Goal: Transaction & Acquisition: Purchase product/service

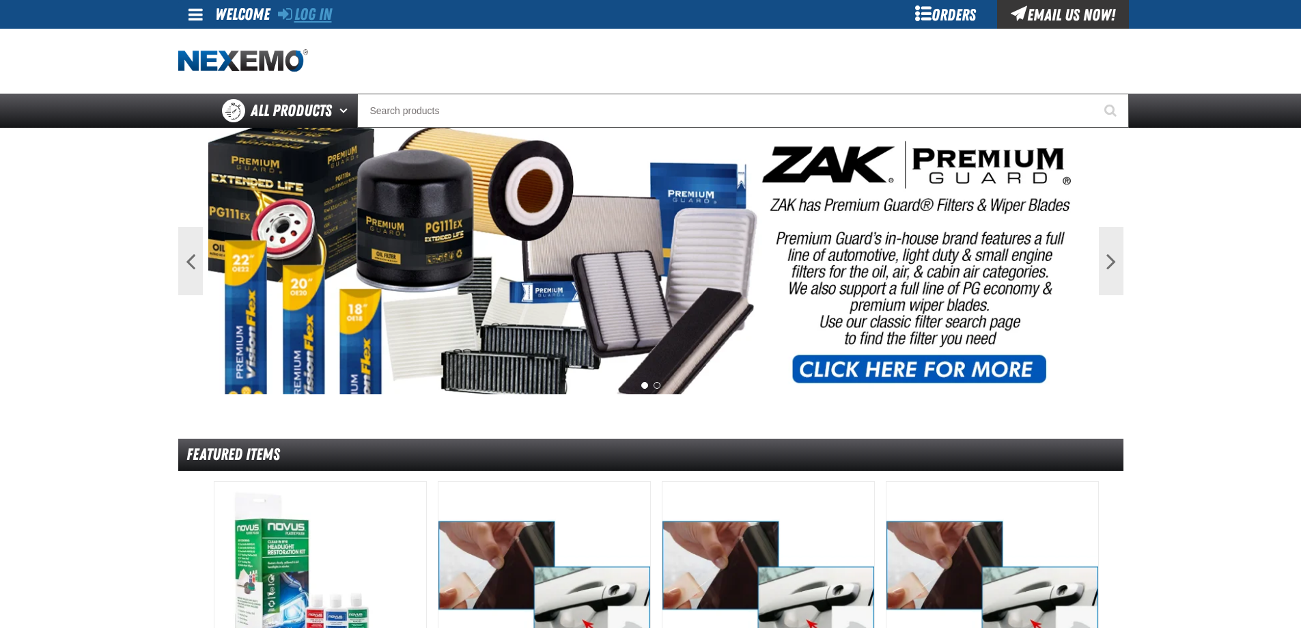
click at [310, 13] on link "Log In" at bounding box center [305, 14] width 54 height 19
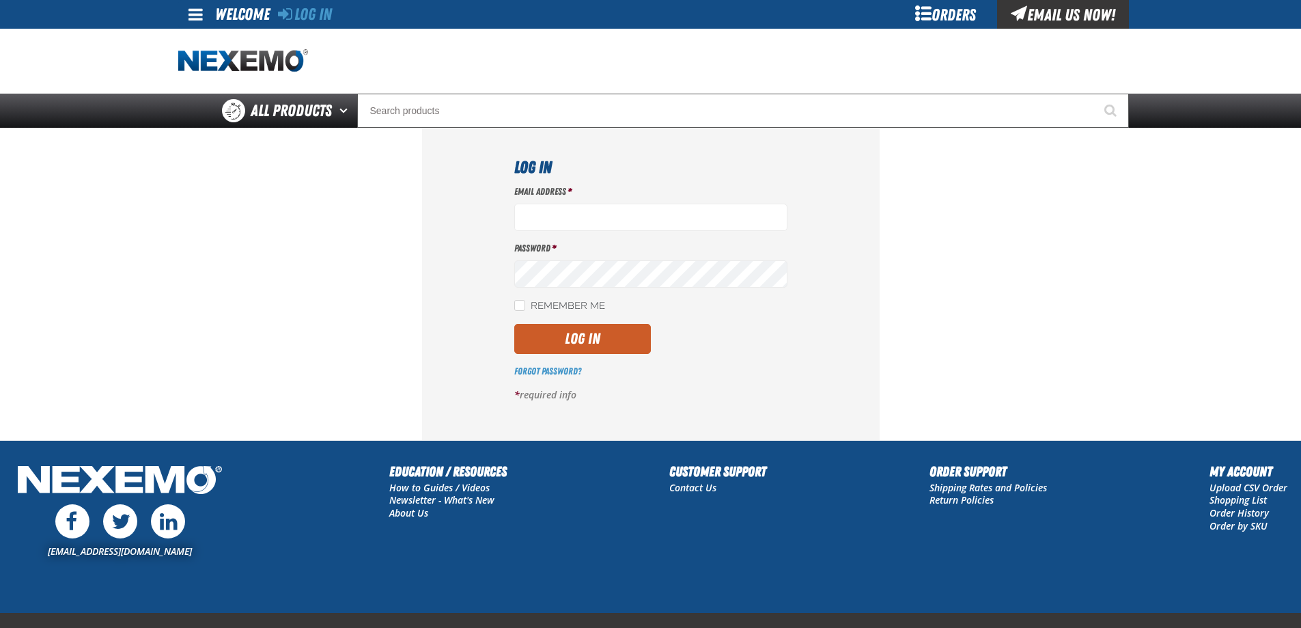
type input "[EMAIL_ADDRESS][DOMAIN_NAME]"
click at [596, 340] on button "Log In" at bounding box center [582, 339] width 137 height 30
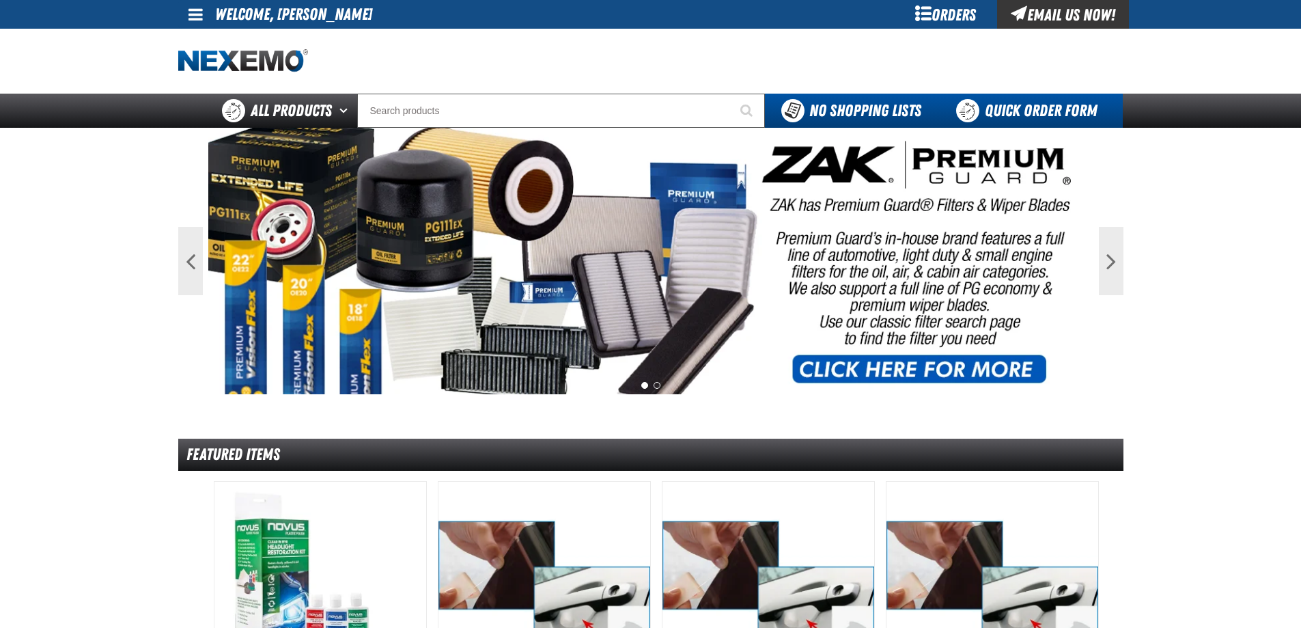
click at [1024, 111] on link "Quick Order Form" at bounding box center [1030, 111] width 185 height 34
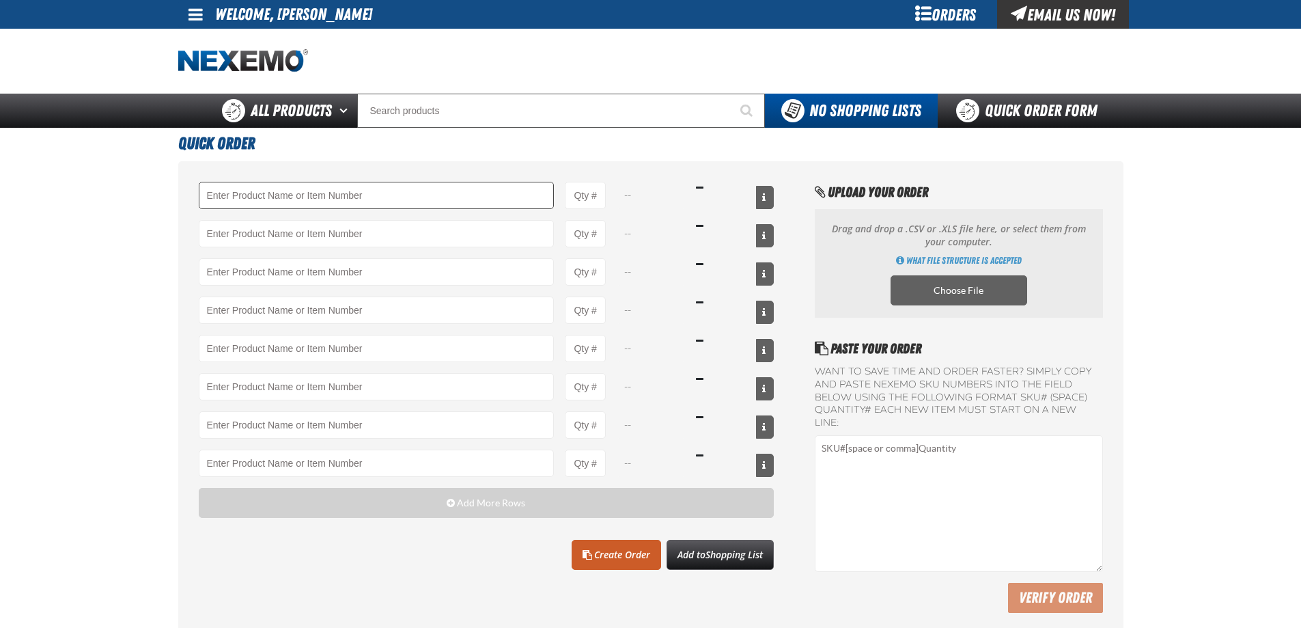
click at [330, 200] on input "Product" at bounding box center [377, 195] width 356 height 27
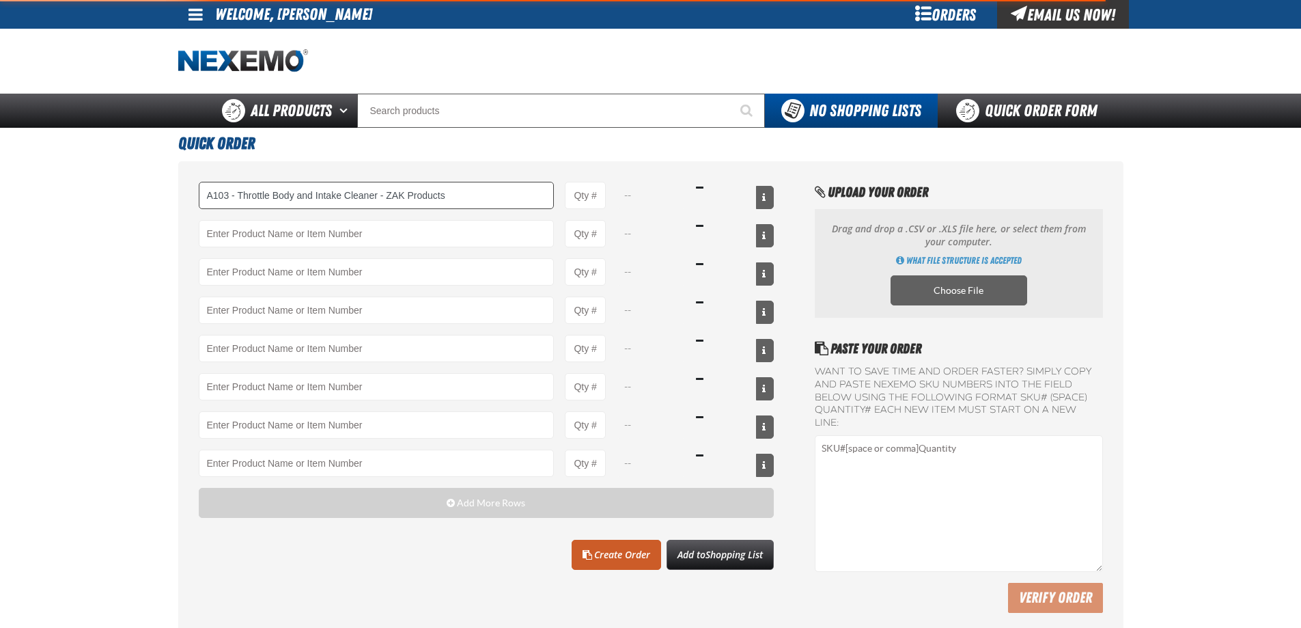
type input "A103 - Throttle Body and Intake Cleaner - ZAK Products"
type input "1"
select select "can"
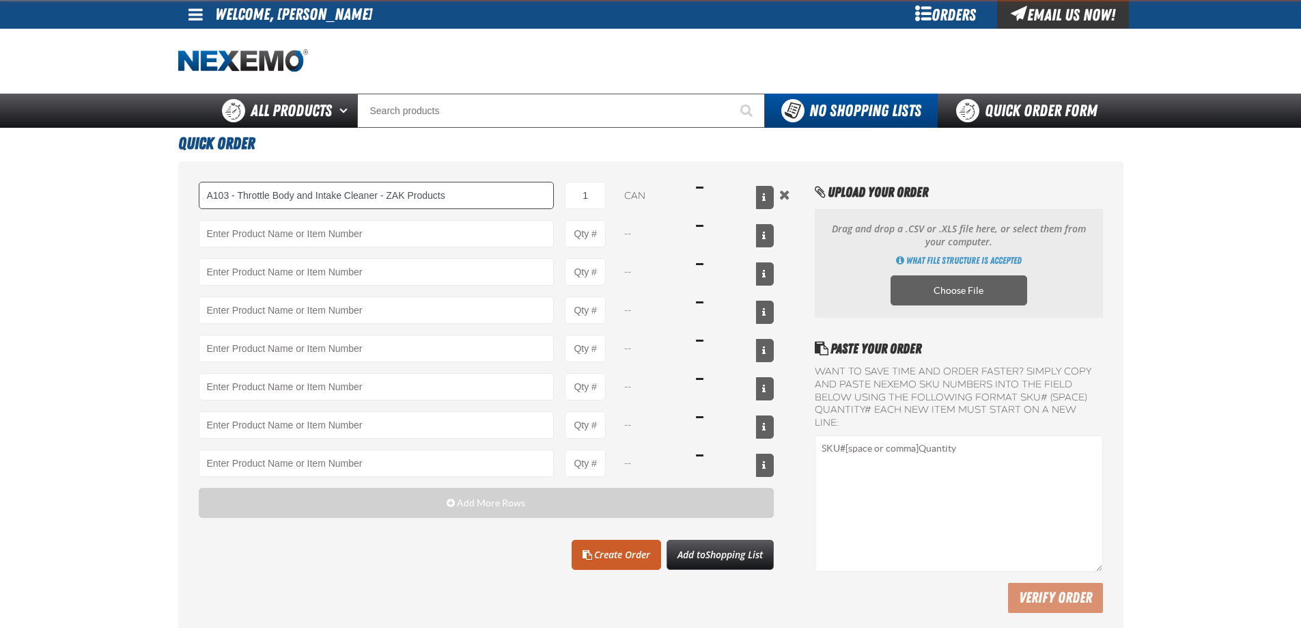
type input "A103 - Throttle Body and Intake Cleaner - ZAK Products"
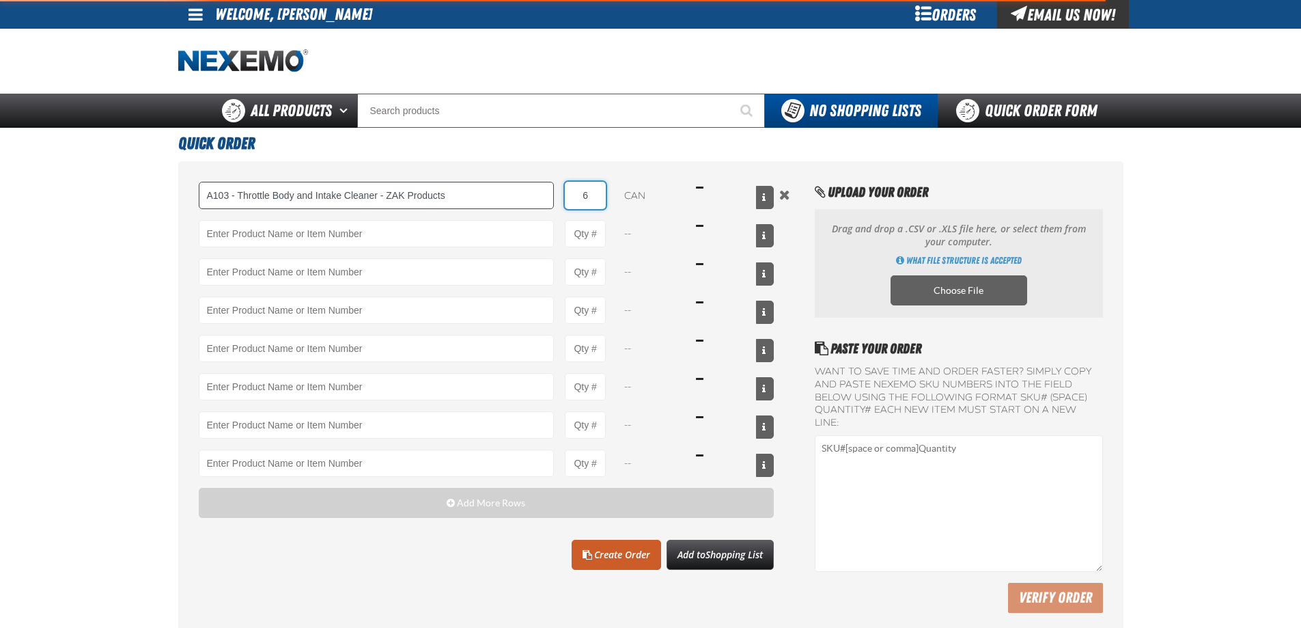
type input "60"
type input "A103 - Throttle Body and Intake Cleaner - ZAK Products"
type input "60"
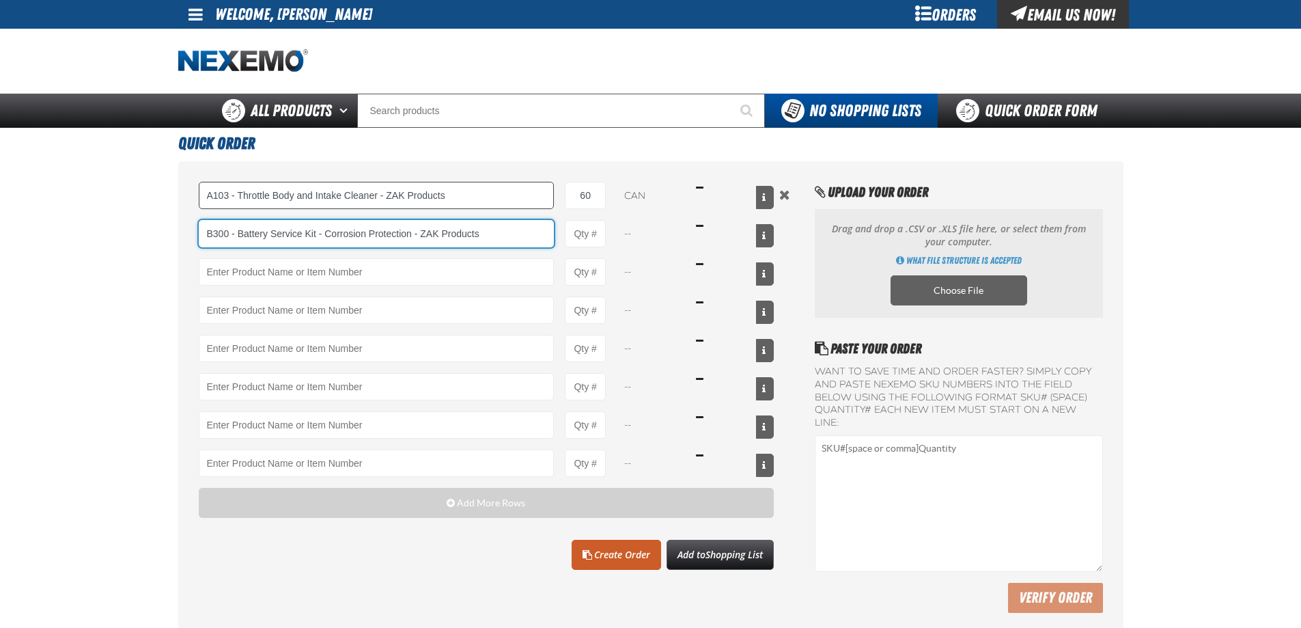
type input "B300 - Battery Service Kit - Corrosion Protection - ZAK Products"
type input "1"
select select "kit"
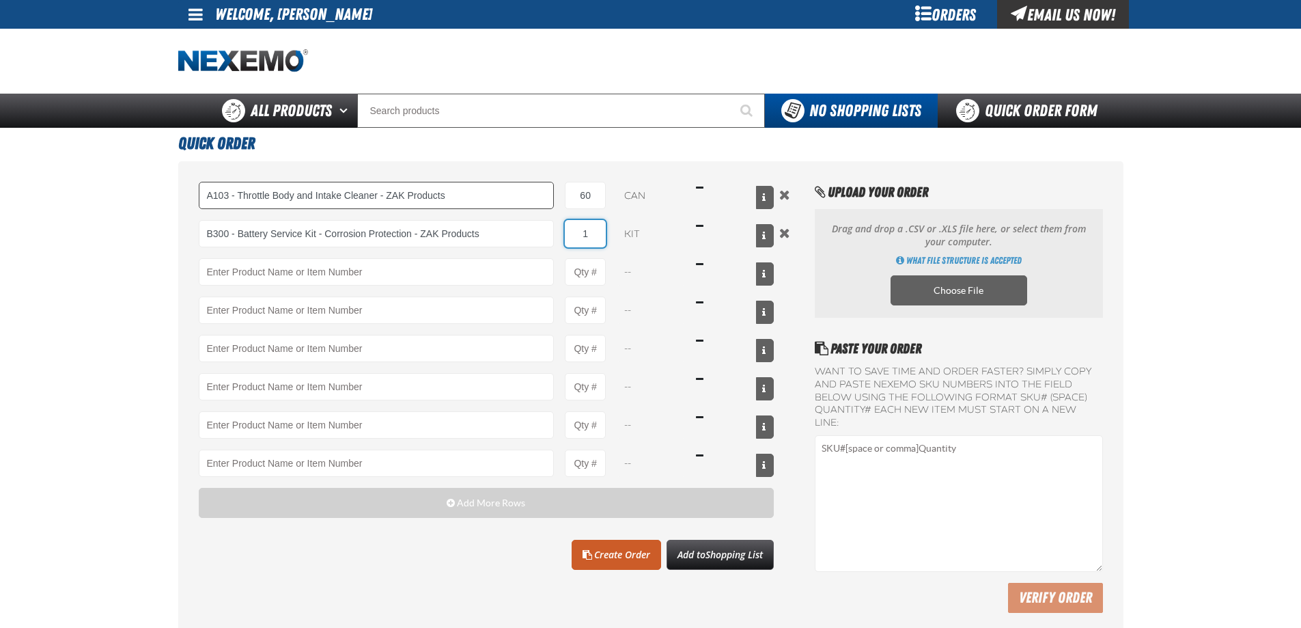
type input "B300 - Battery Service Kit - Corrosion Protection - ZAK Products"
type input "24"
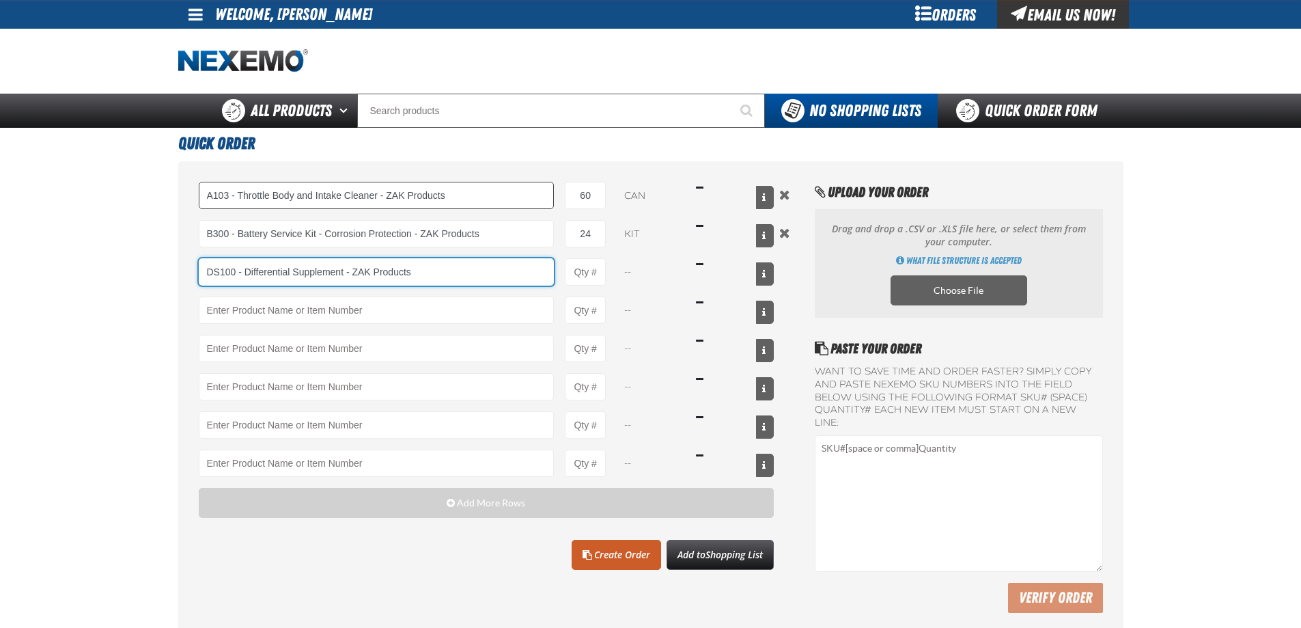
type input "DS100 - Differential Supplement - ZAK Products"
type input "1"
select select "bottle"
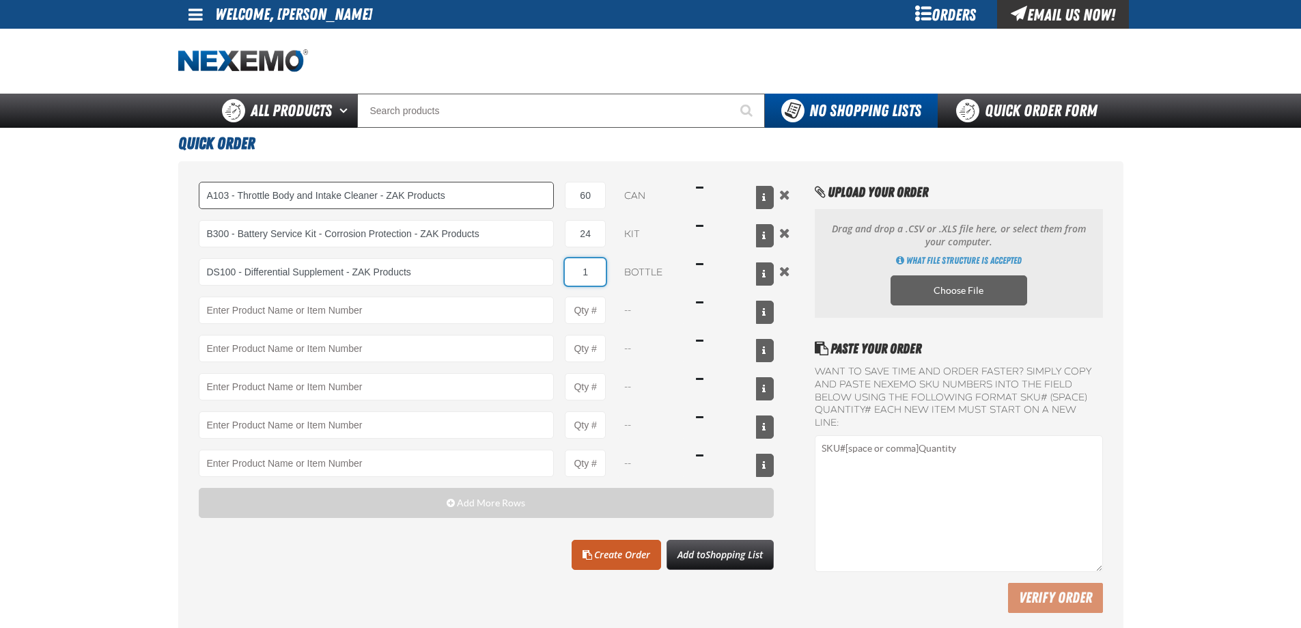
type input "DS100 - Differential Supplement - ZAK Products"
type input "48"
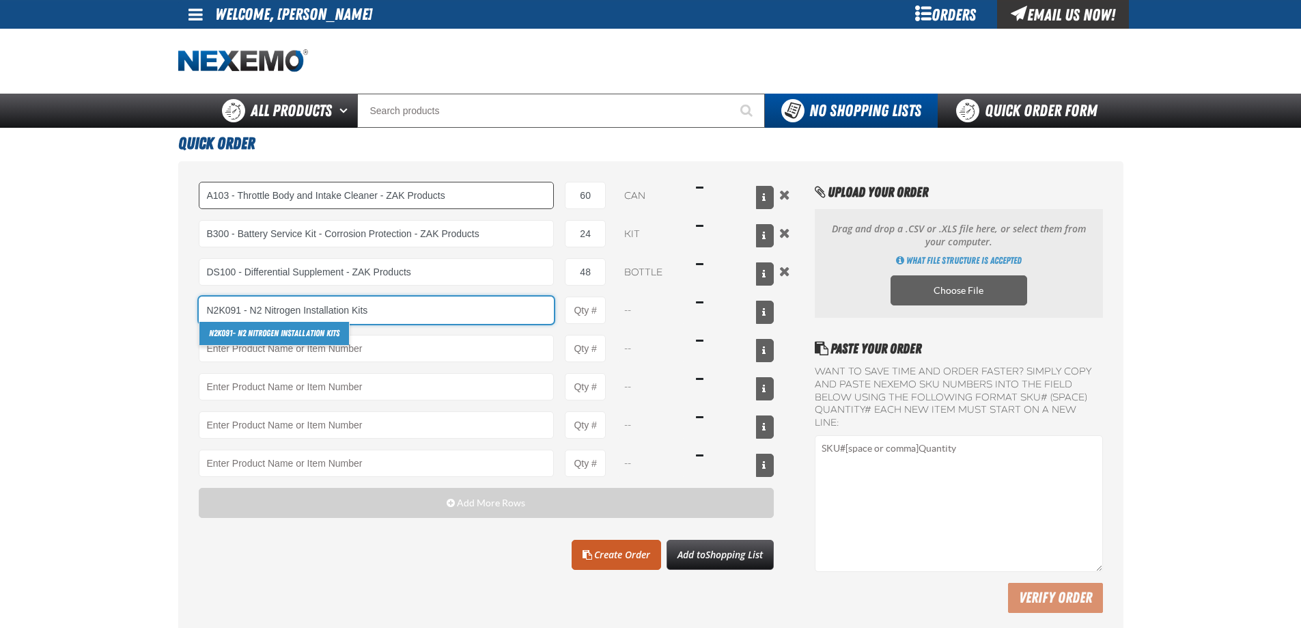
type input "N2K091 - N2 Nitrogen Installation Kits"
type input "1"
select select "kit"
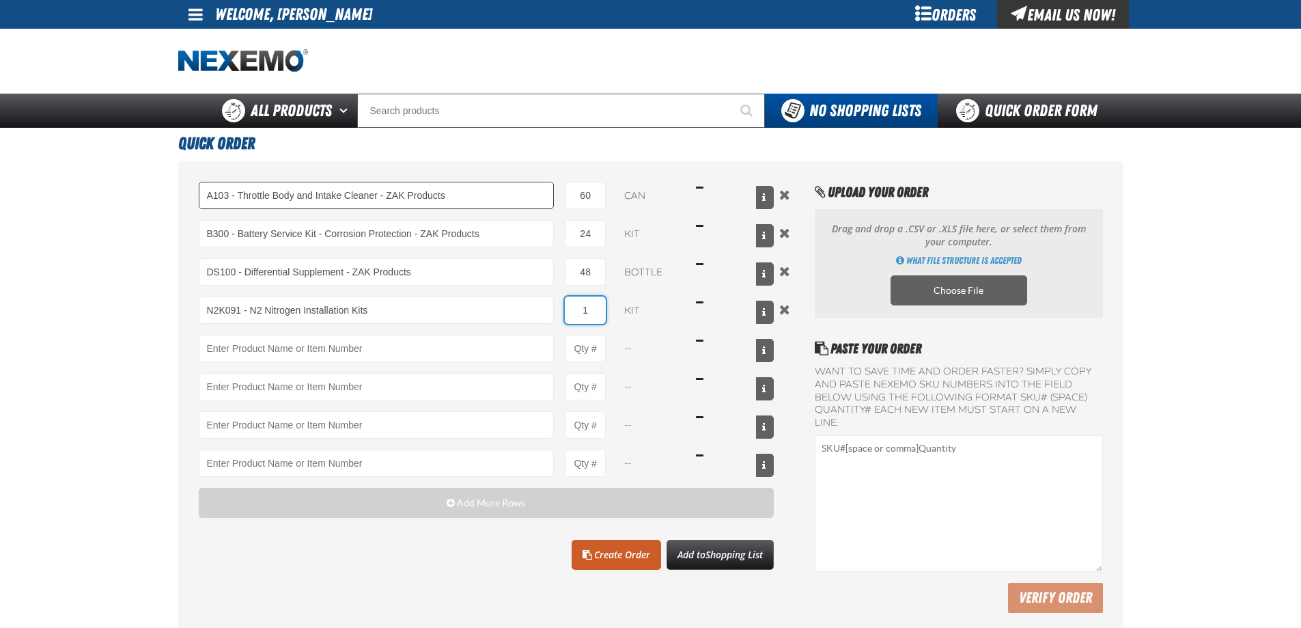
type input "N2K091 - N2 Nitrogen Installation Kits"
type input "100"
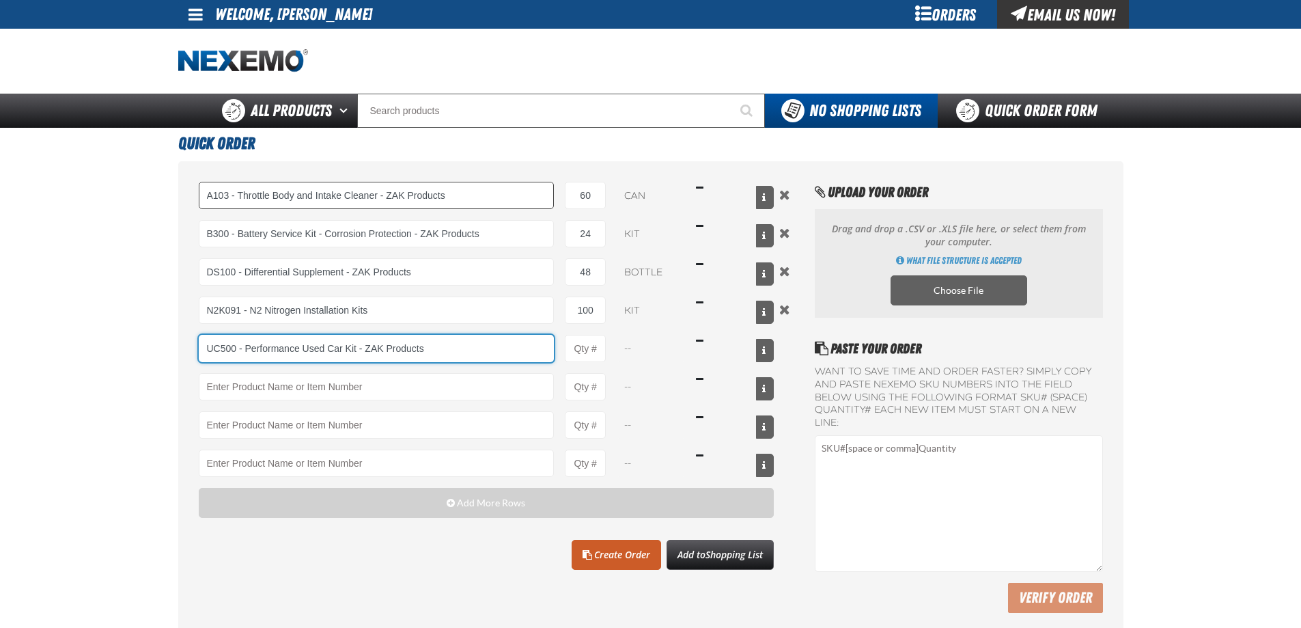
type input "UC500 - Performance Used Car Kit - ZAK Products"
type input "1"
select select "kit"
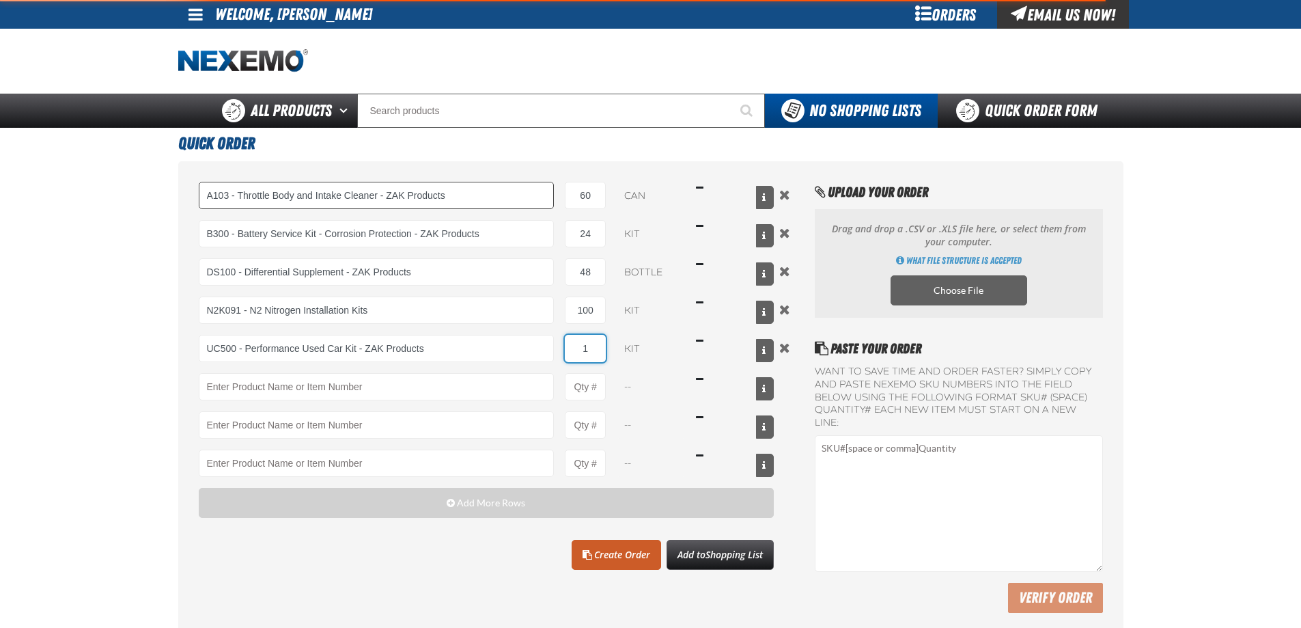
type input "UC500 - Performance Used Car Kit - ZAK Products"
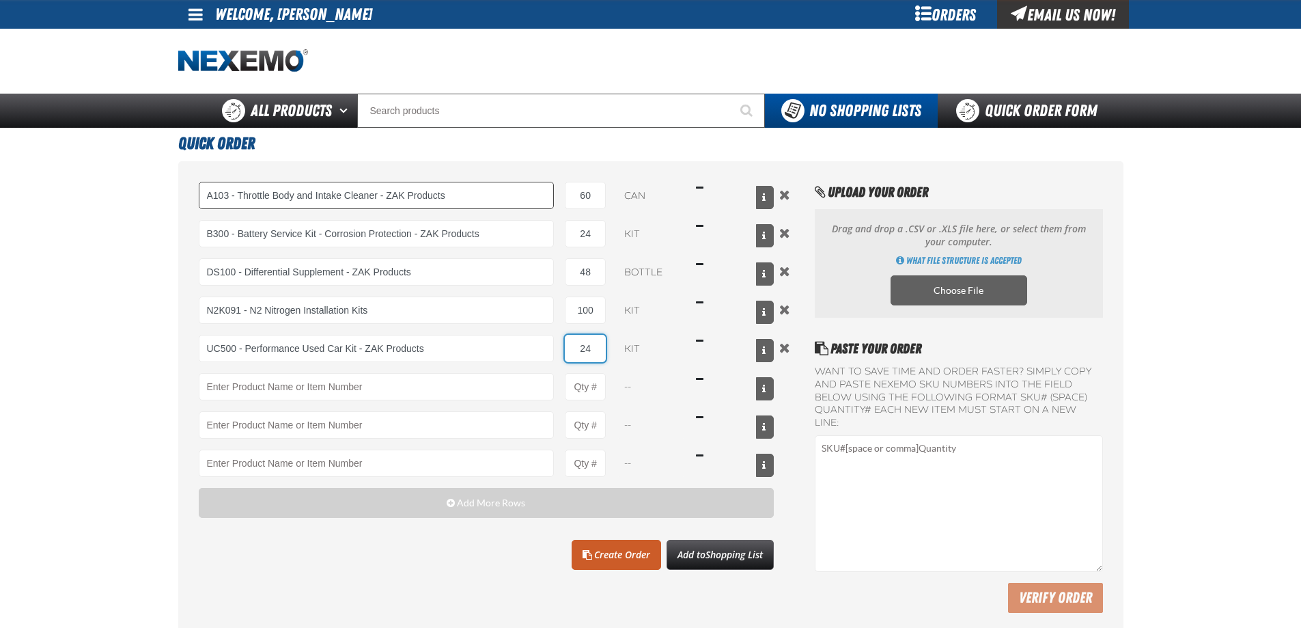
type input "24"
click at [611, 551] on link "Create Order" at bounding box center [616, 555] width 89 height 30
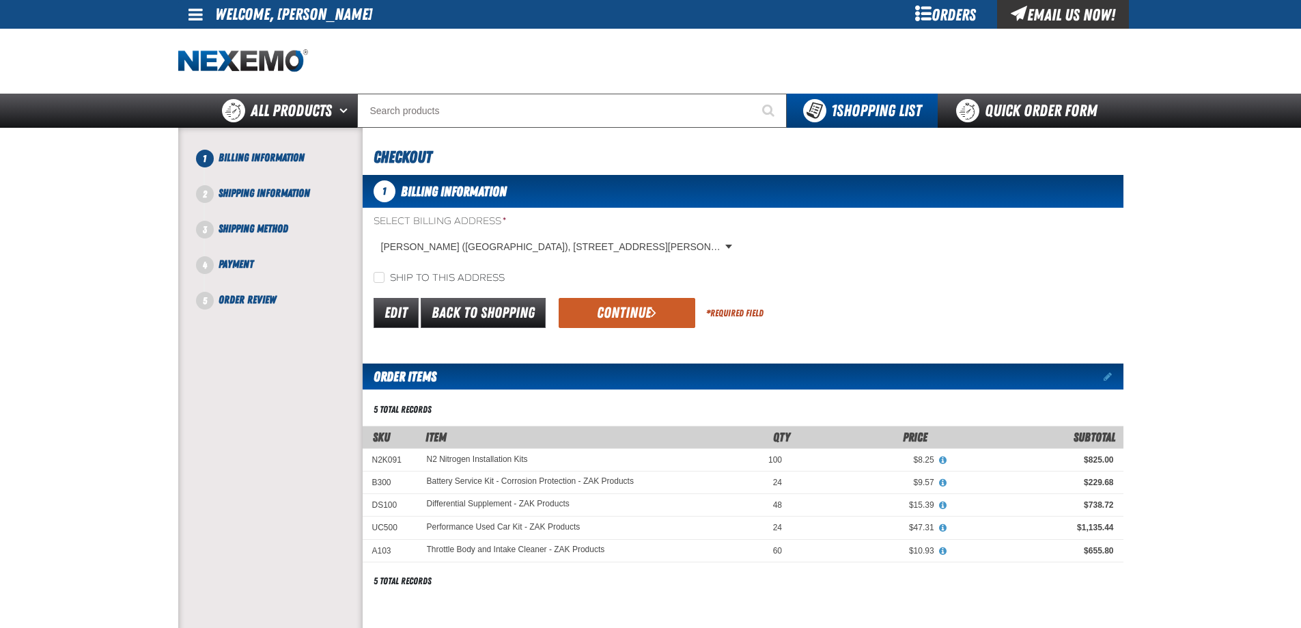
drag, startPoint x: 462, startPoint y: 277, endPoint x: 501, endPoint y: 288, distance: 40.9
click at [462, 277] on label "Ship to this address" at bounding box center [439, 278] width 131 height 13
click at [385, 277] on input "Ship to this address" at bounding box center [379, 277] width 11 height 11
checkbox input "true"
click at [658, 312] on button "Continue" at bounding box center [627, 313] width 137 height 30
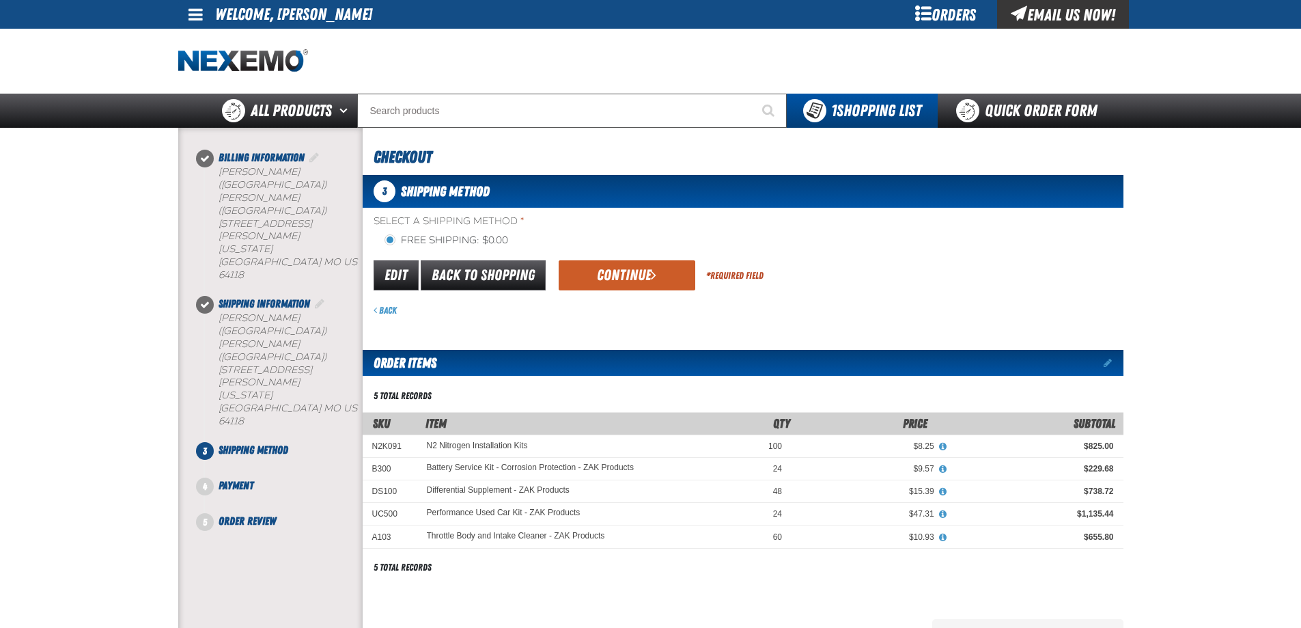
click at [611, 262] on button "Continue" at bounding box center [627, 275] width 137 height 30
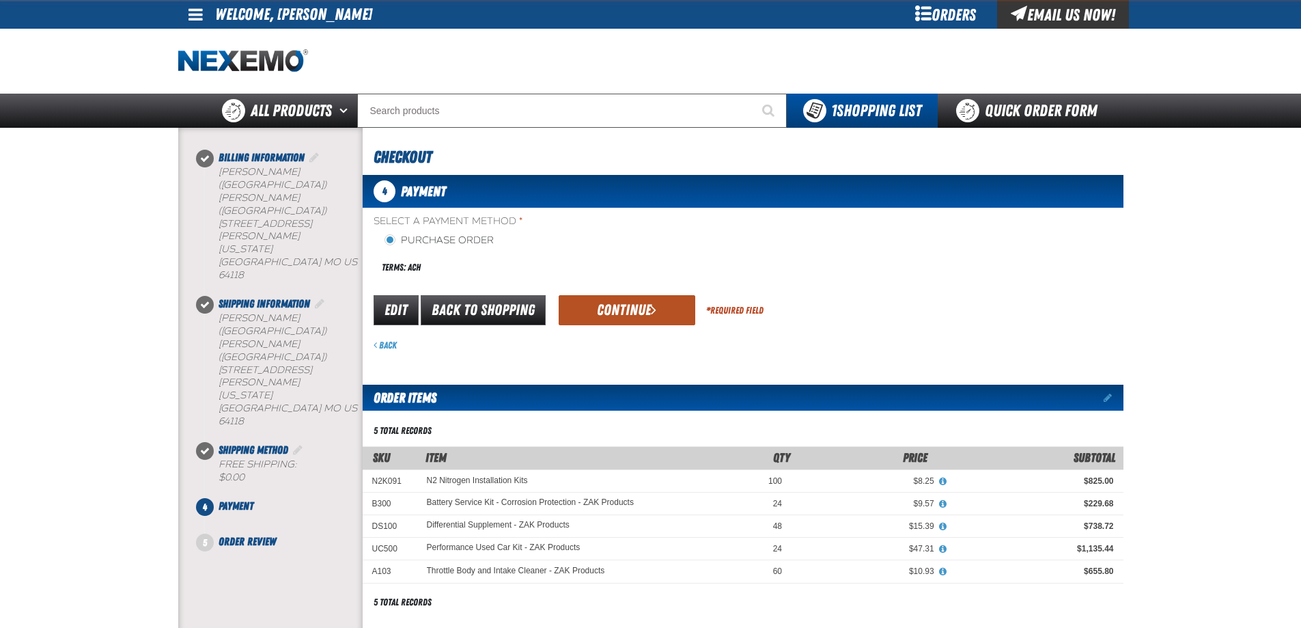
click at [626, 301] on button "Continue" at bounding box center [627, 310] width 137 height 30
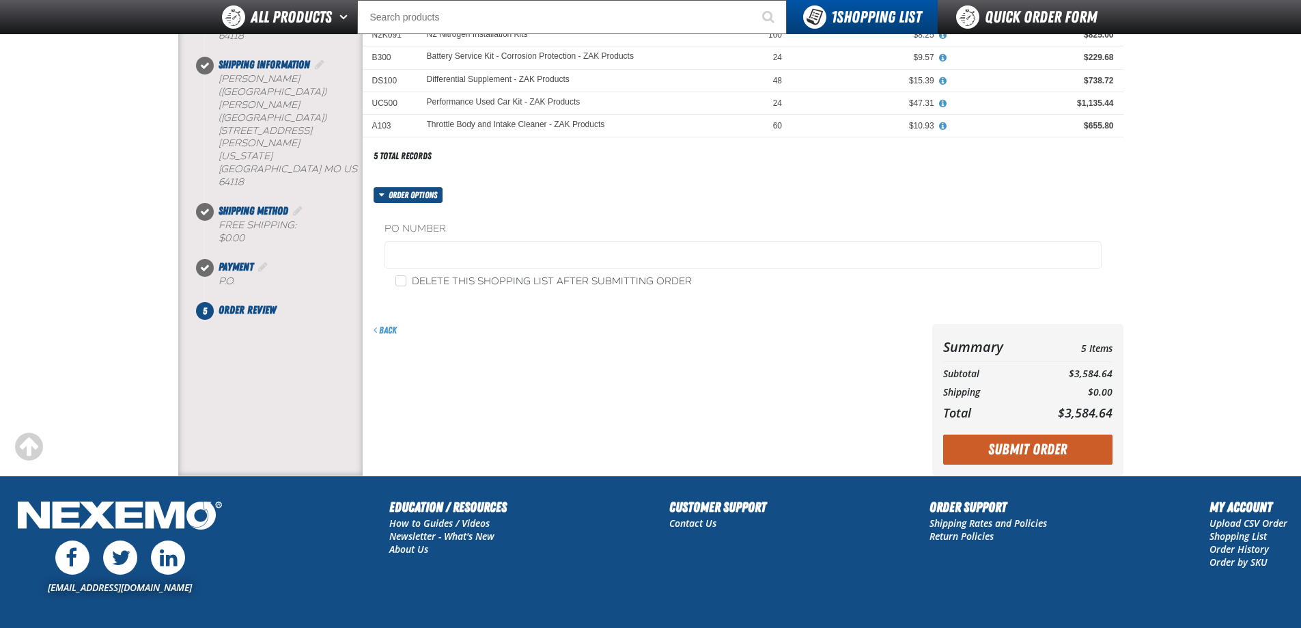
scroll to position [137, 0]
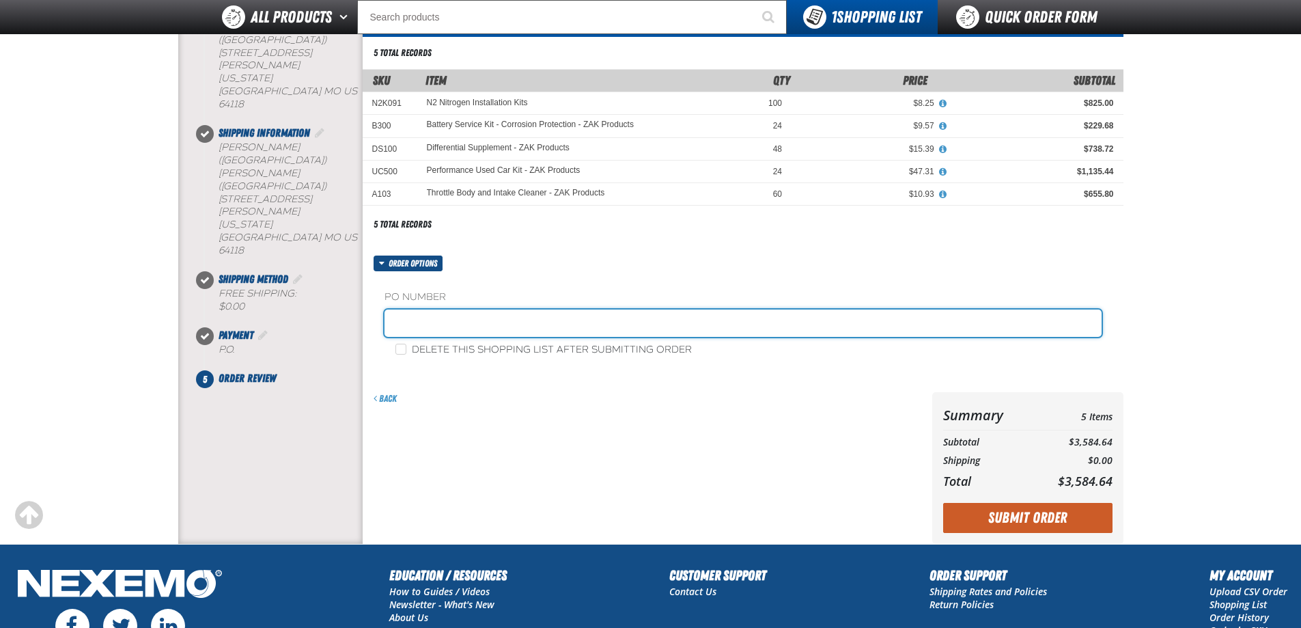
click at [712, 318] on input "text" at bounding box center [743, 322] width 717 height 27
type input "839438-JC"
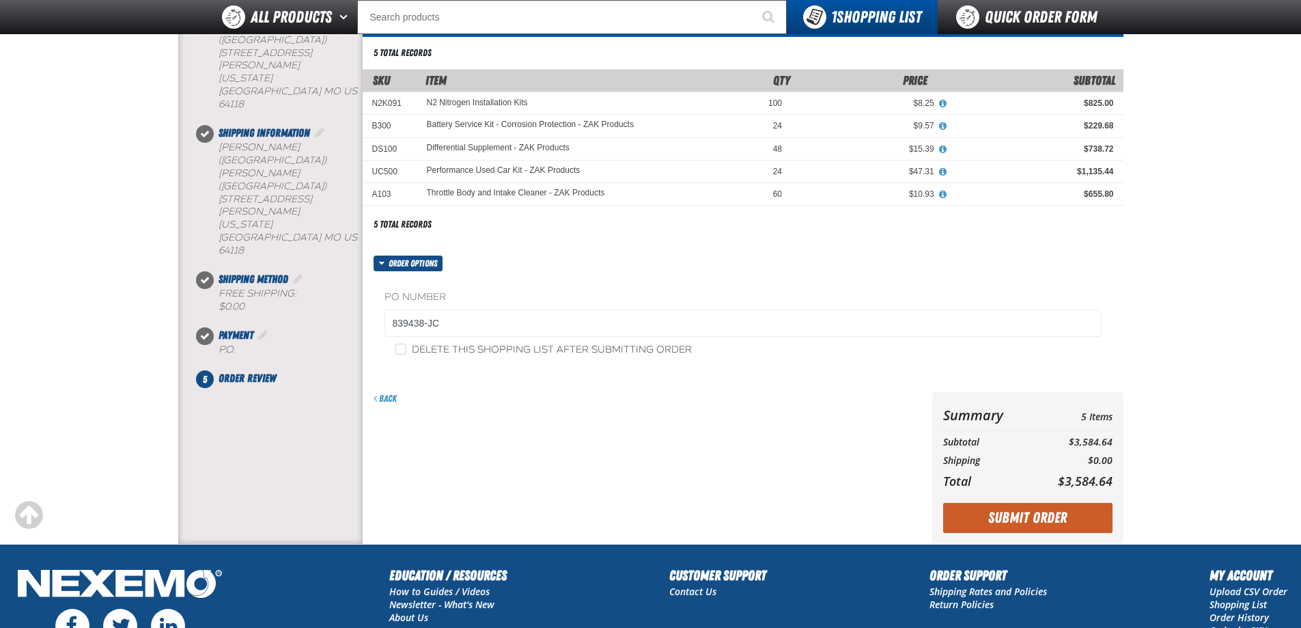
click at [635, 353] on label "Delete this shopping list after submitting order" at bounding box center [543, 350] width 296 height 13
click at [406, 353] on input "Delete this shopping list after submitting order" at bounding box center [400, 349] width 11 height 11
checkbox input "true"
click at [1061, 522] on button "Submit Order" at bounding box center [1027, 518] width 169 height 30
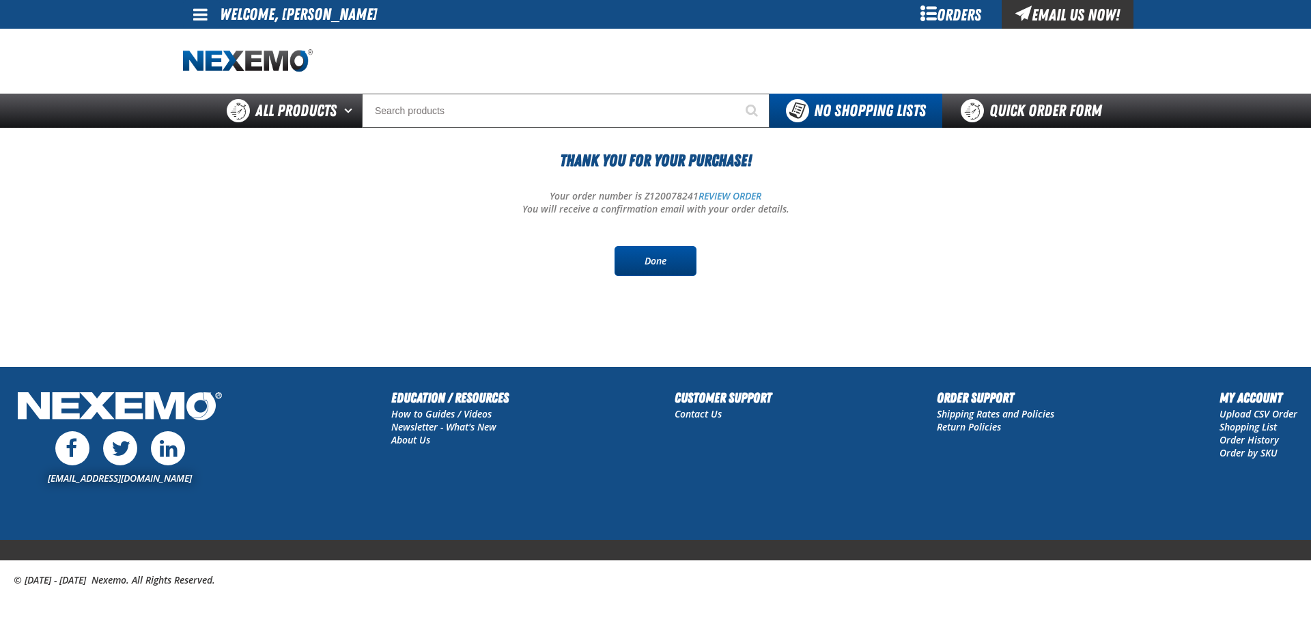
click at [650, 261] on link "Done" at bounding box center [656, 261] width 82 height 30
